Goal: Navigation & Orientation: Find specific page/section

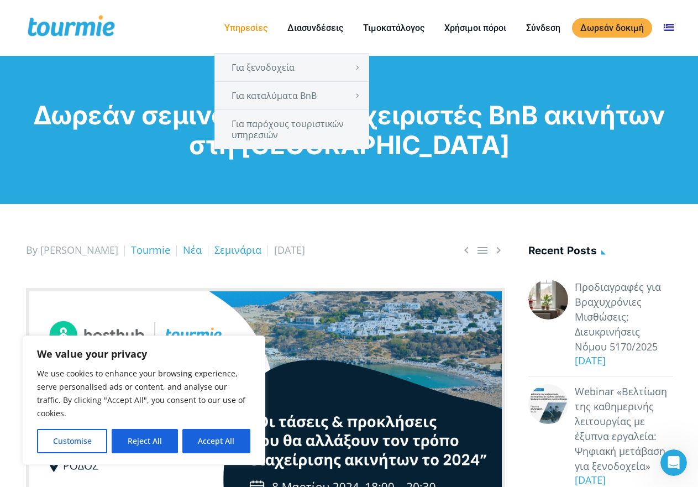
click at [254, 30] on link "Υπηρεσίες" at bounding box center [246, 28] width 60 height 14
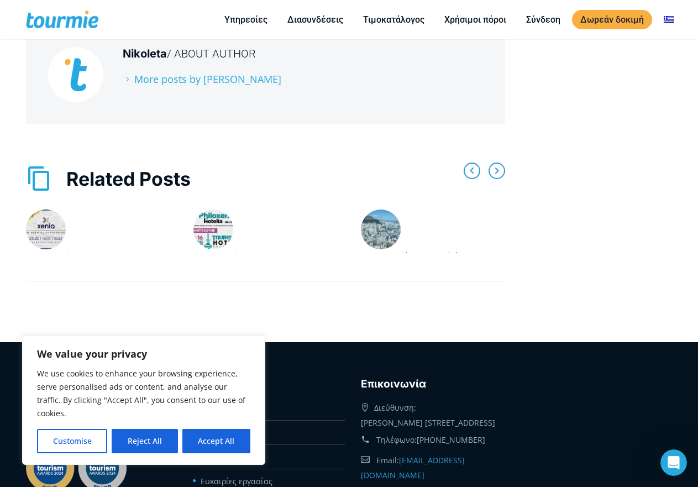
scroll to position [2218, 0]
click at [145, 442] on button "Reject All" at bounding box center [145, 441] width 66 height 24
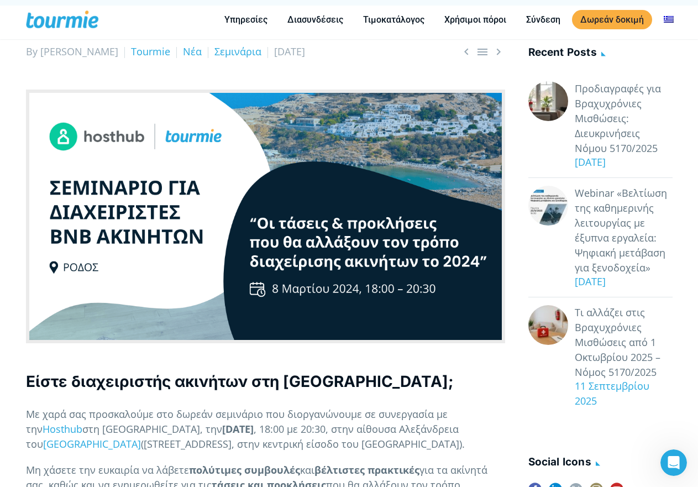
scroll to position [0, 0]
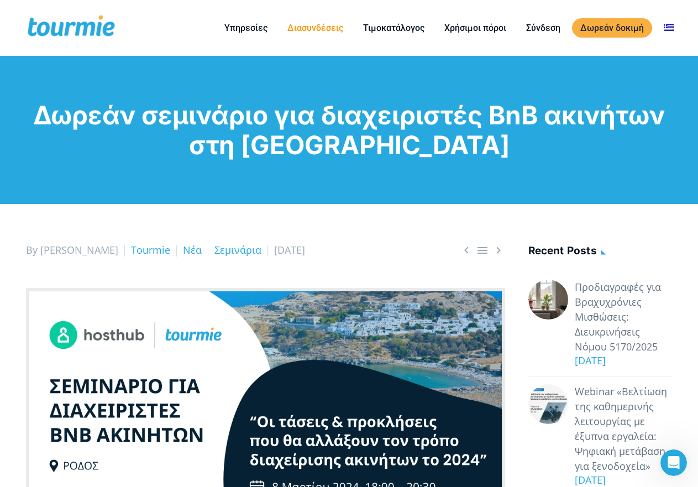
click at [329, 25] on link "Διασυνδέσεις" at bounding box center [315, 28] width 72 height 14
